Goal: Register for event/course

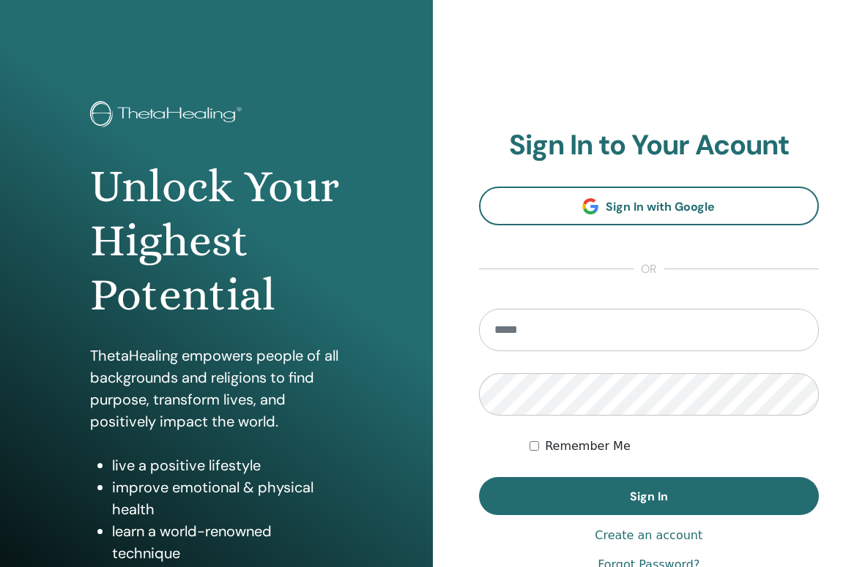
click at [612, 326] on input "email" at bounding box center [649, 330] width 340 height 42
type input "**********"
click at [479, 477] on button "Sign In" at bounding box center [649, 496] width 340 height 38
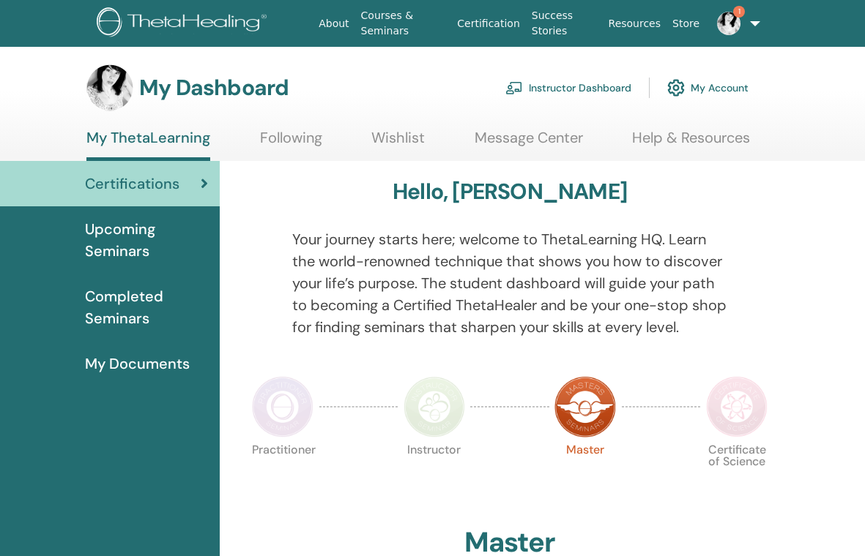
click at [747, 26] on link "1" at bounding box center [730, 23] width 51 height 47
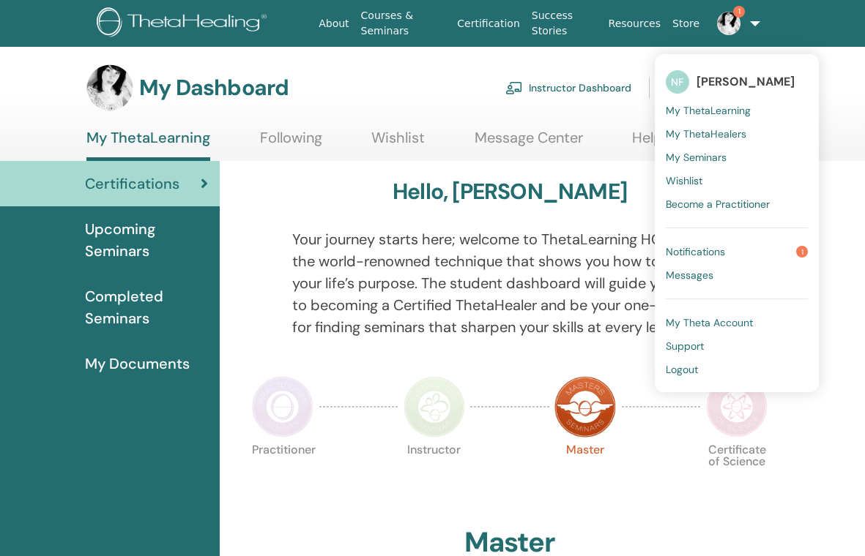
click at [733, 253] on link "Notifications 1" at bounding box center [736, 251] width 142 height 23
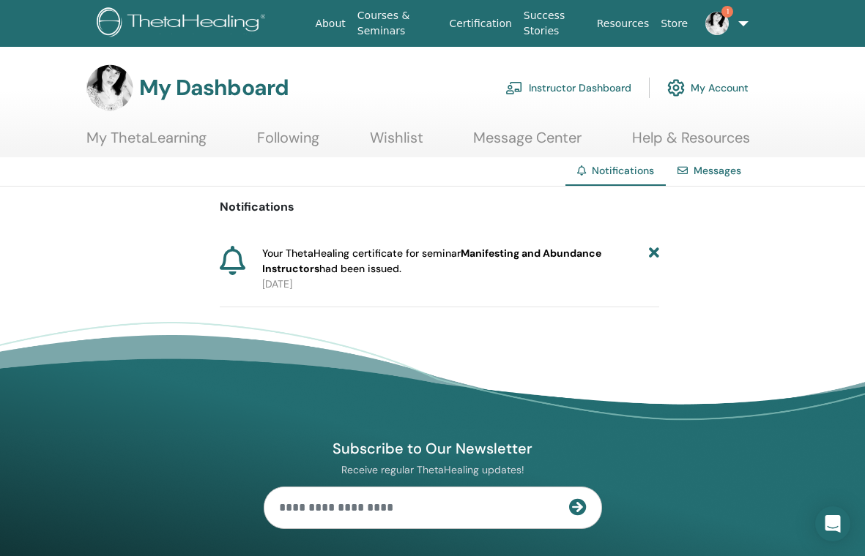
click at [657, 255] on icon at bounding box center [654, 261] width 10 height 31
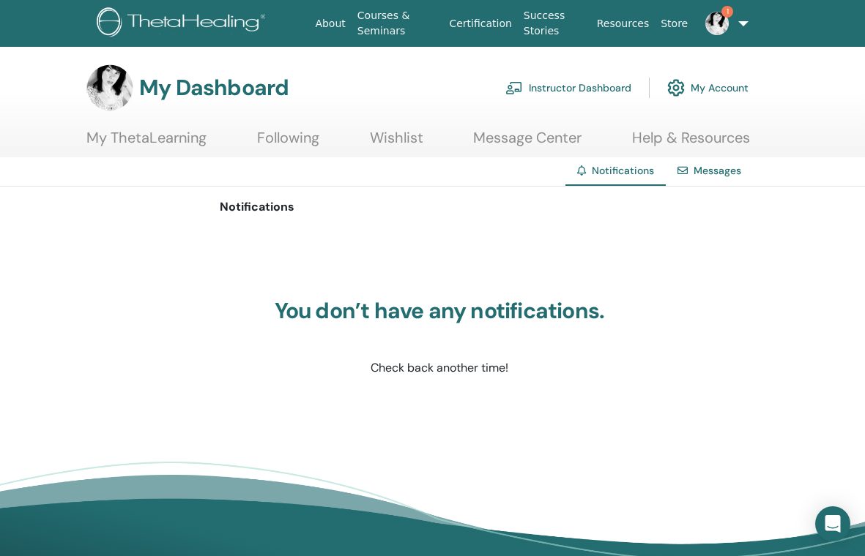
click at [201, 14] on img at bounding box center [184, 23] width 174 height 33
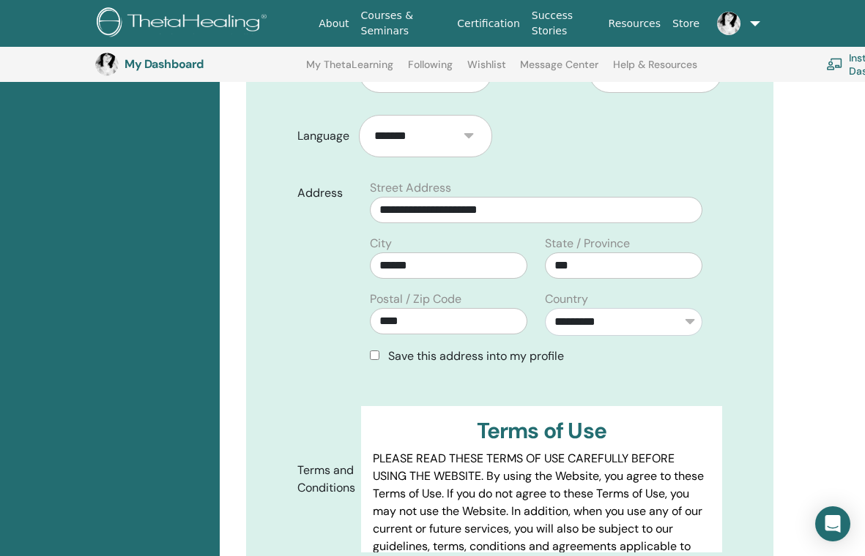
scroll to position [680, 0]
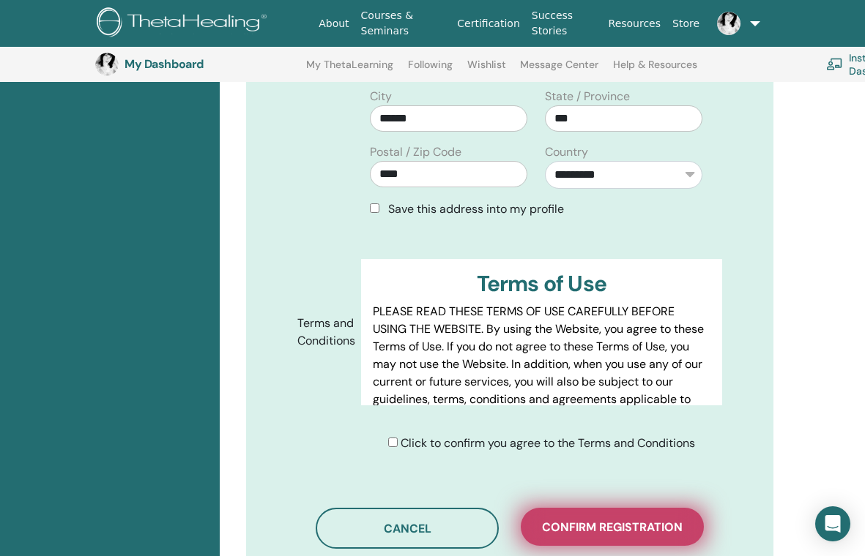
click at [559, 520] on span "Confirm registration" at bounding box center [612, 527] width 141 height 15
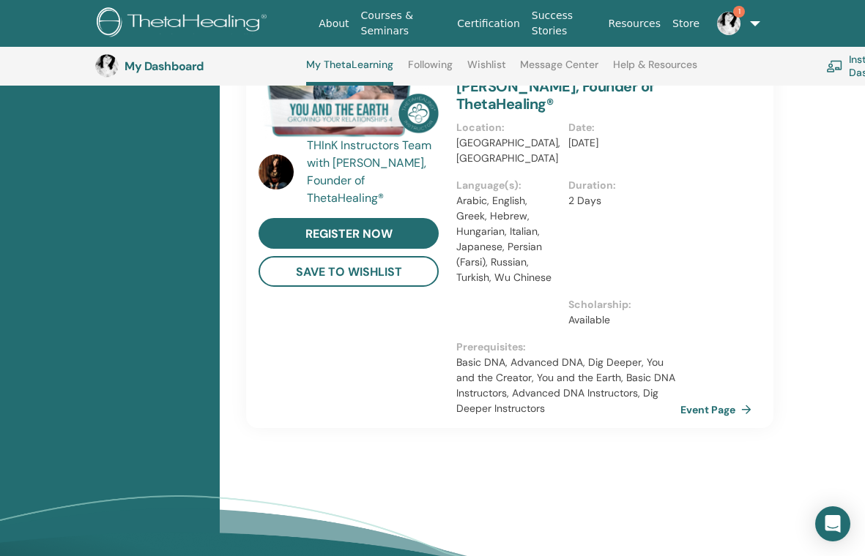
scroll to position [1572, 0]
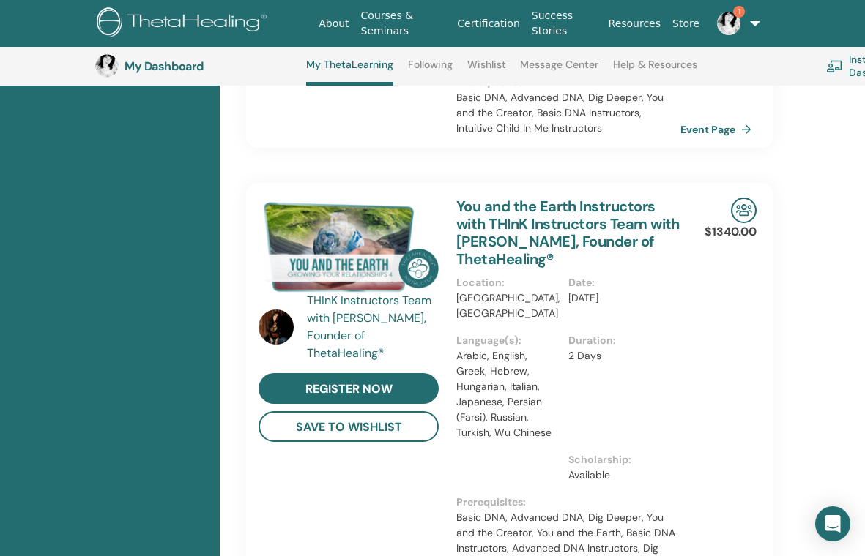
click at [283, 310] on img at bounding box center [275, 327] width 35 height 35
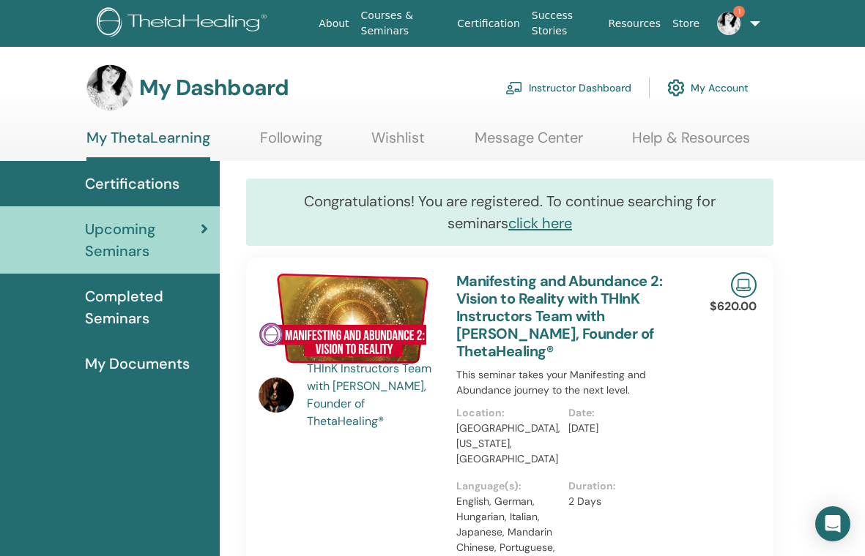
click at [337, 417] on div "THInK Instructors Team with [PERSON_NAME], Founder of ThetaHealing®" at bounding box center [374, 395] width 135 height 70
click at [267, 398] on img at bounding box center [275, 395] width 35 height 35
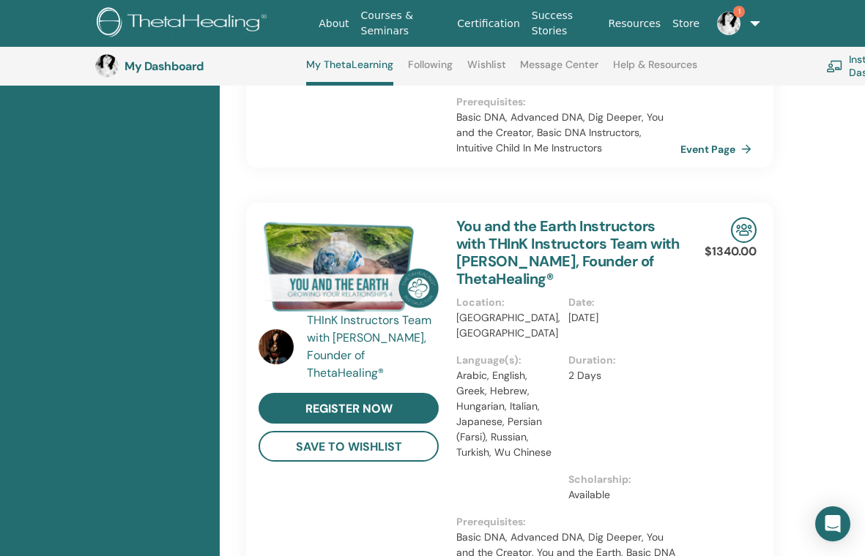
scroll to position [1582, 0]
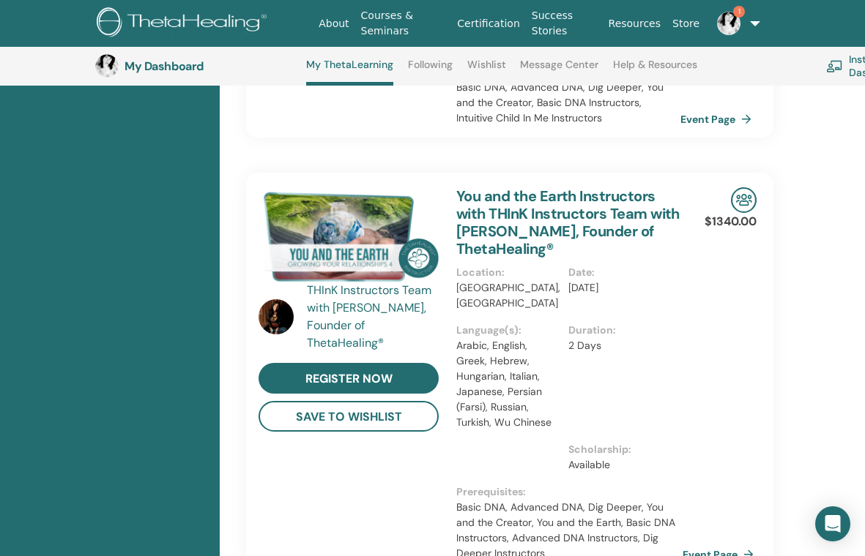
click at [698, 544] on link "Event Page" at bounding box center [720, 555] width 77 height 22
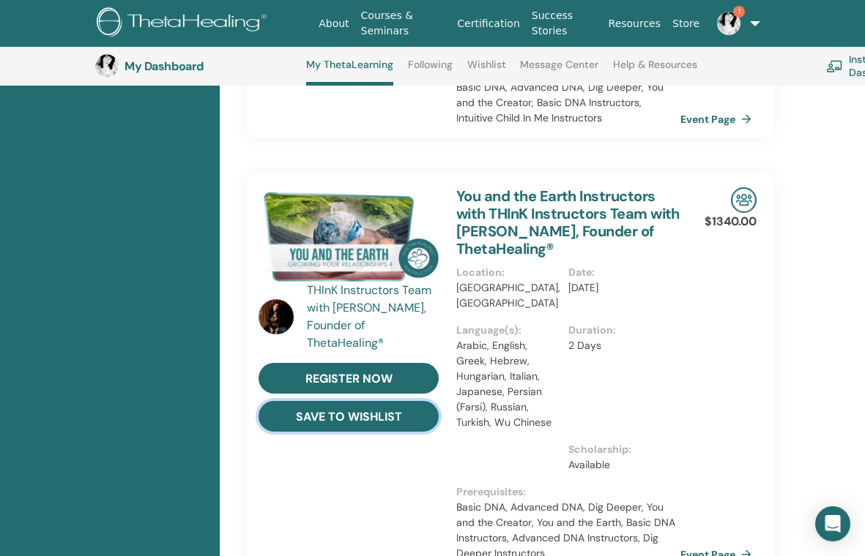
click at [313, 401] on button "save to wishlist" at bounding box center [348, 416] width 180 height 31
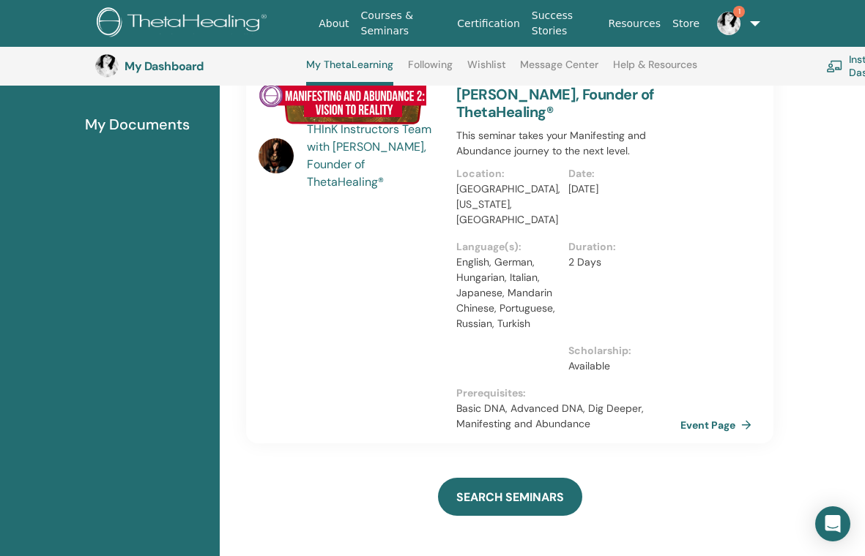
scroll to position [223, 0]
